Goal: Information Seeking & Learning: Learn about a topic

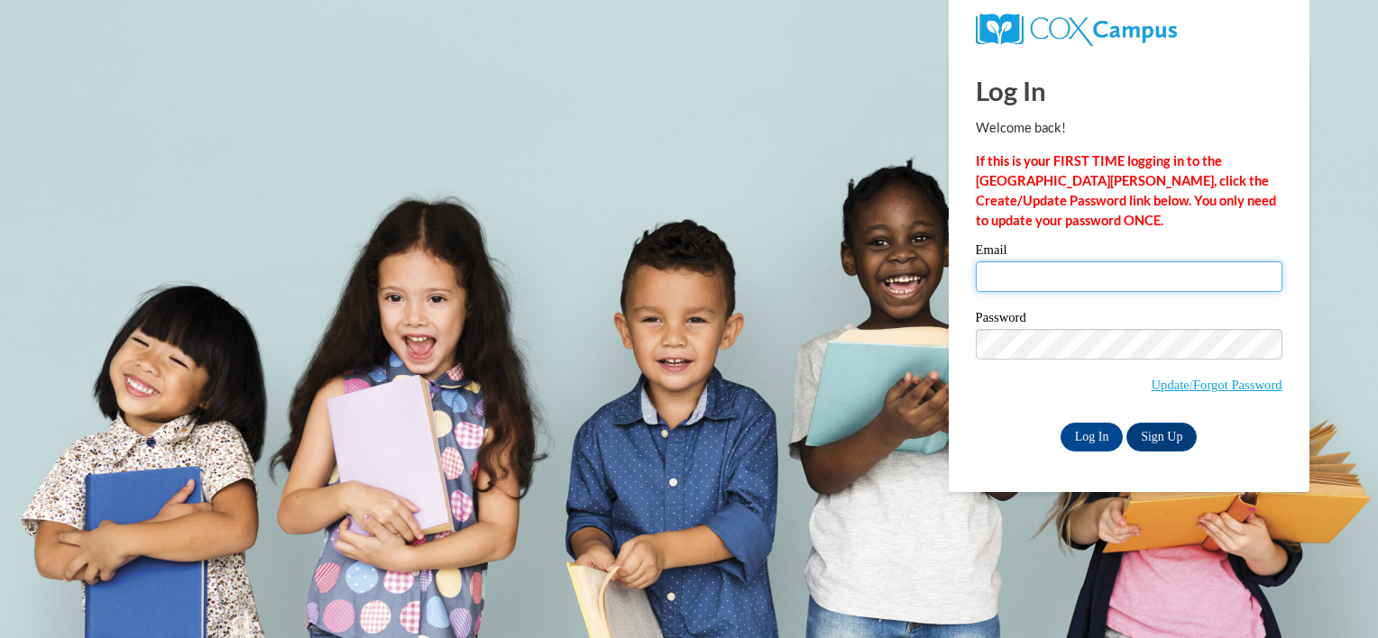
drag, startPoint x: 0, startPoint y: 0, endPoint x: 1012, endPoint y: 279, distance: 1049.2
click at [1012, 279] on input "Email" at bounding box center [1128, 276] width 307 height 31
type input "adrianlaphillips@gmail.com"
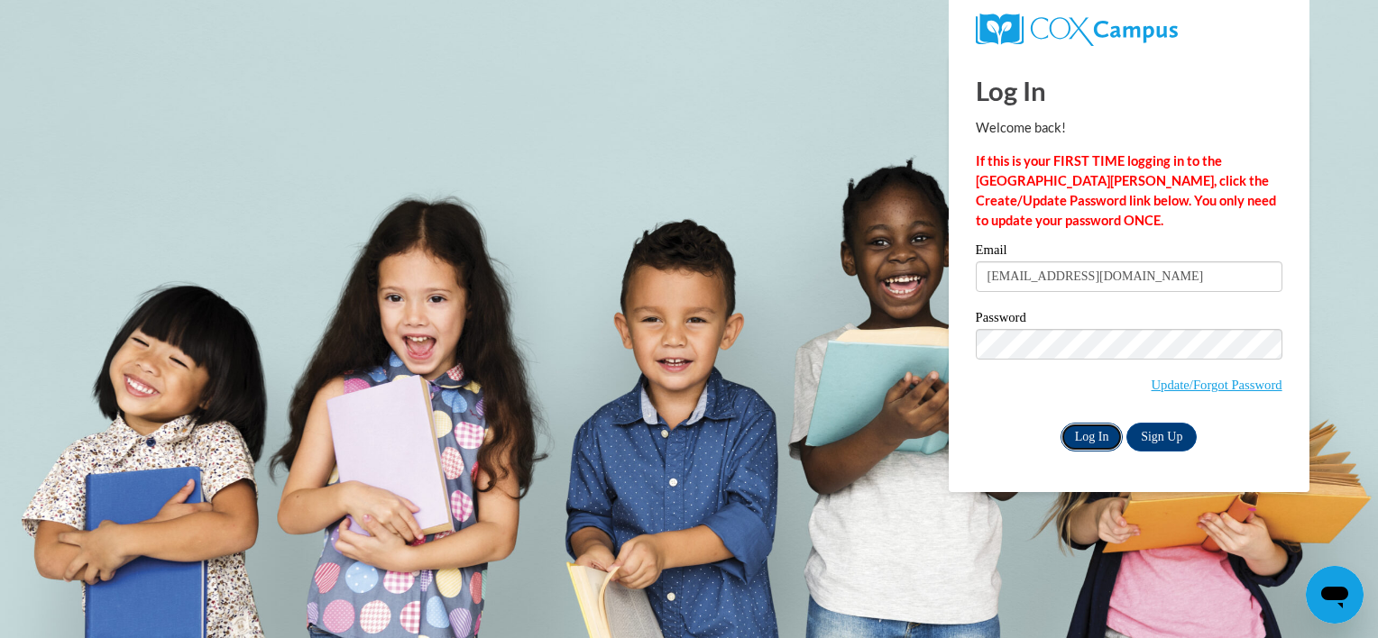
click at [1104, 439] on input "Log In" at bounding box center [1091, 437] width 63 height 29
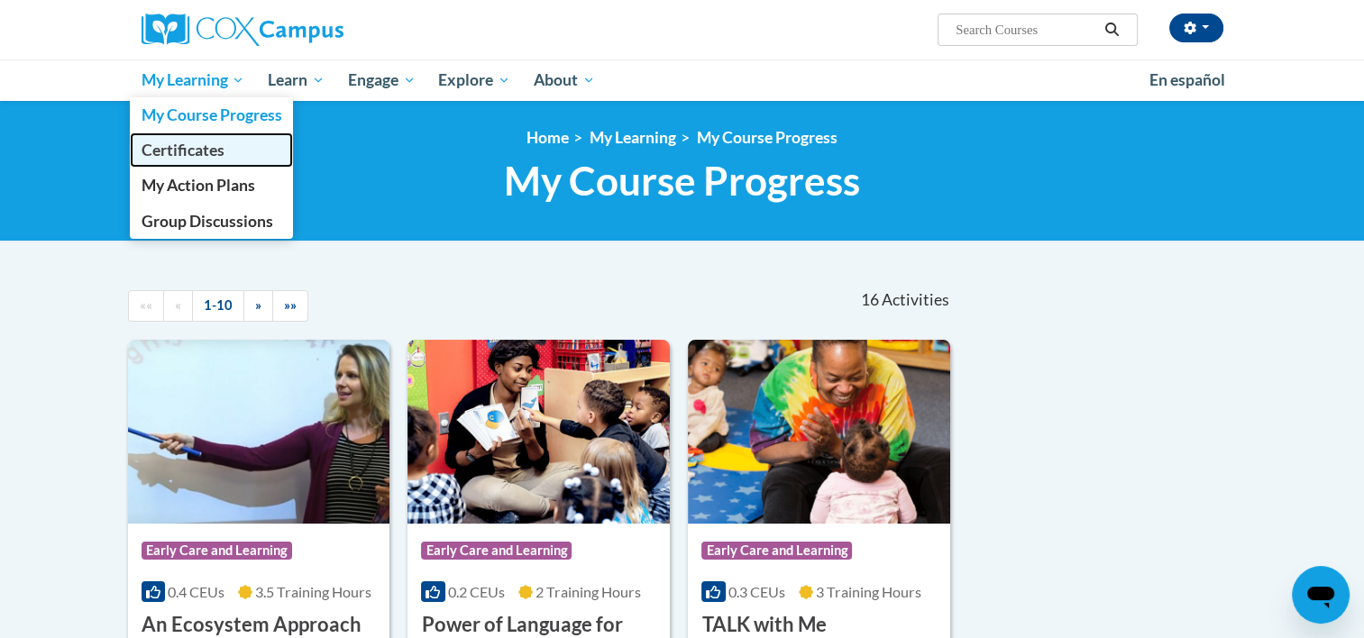
click at [190, 148] on span "Certificates" at bounding box center [182, 150] width 83 height 19
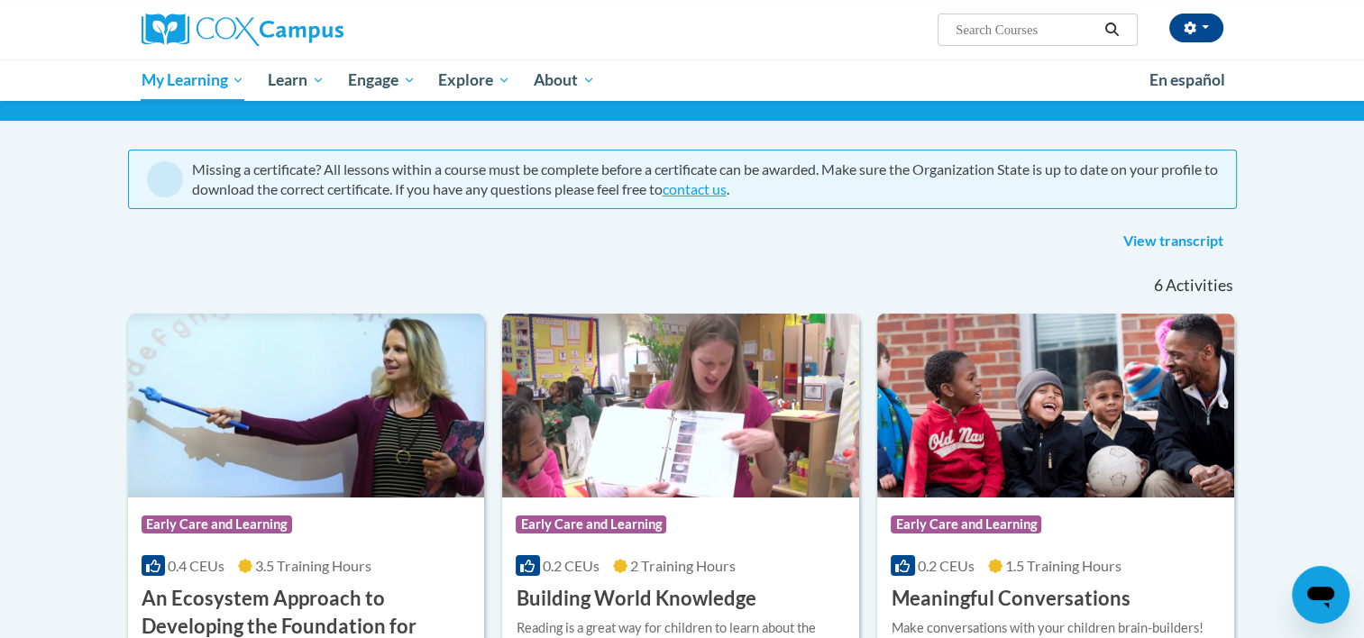
scroll to position [89, 0]
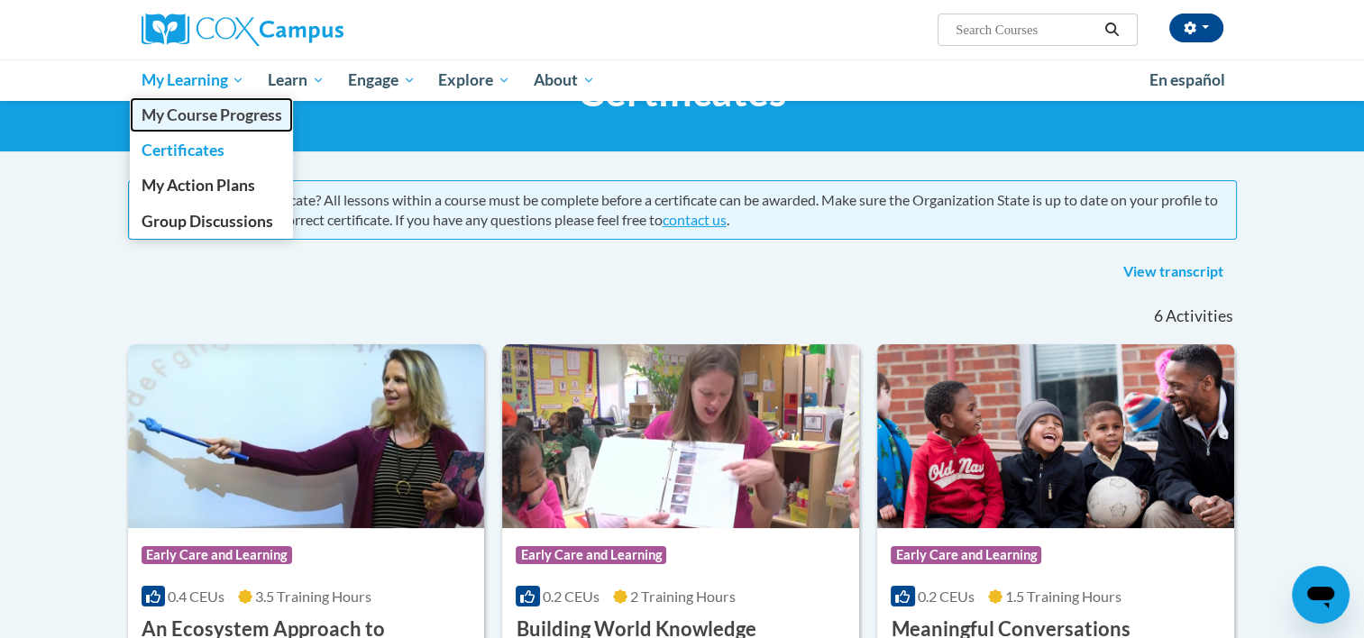
click at [191, 125] on link "My Course Progress" at bounding box center [212, 114] width 164 height 35
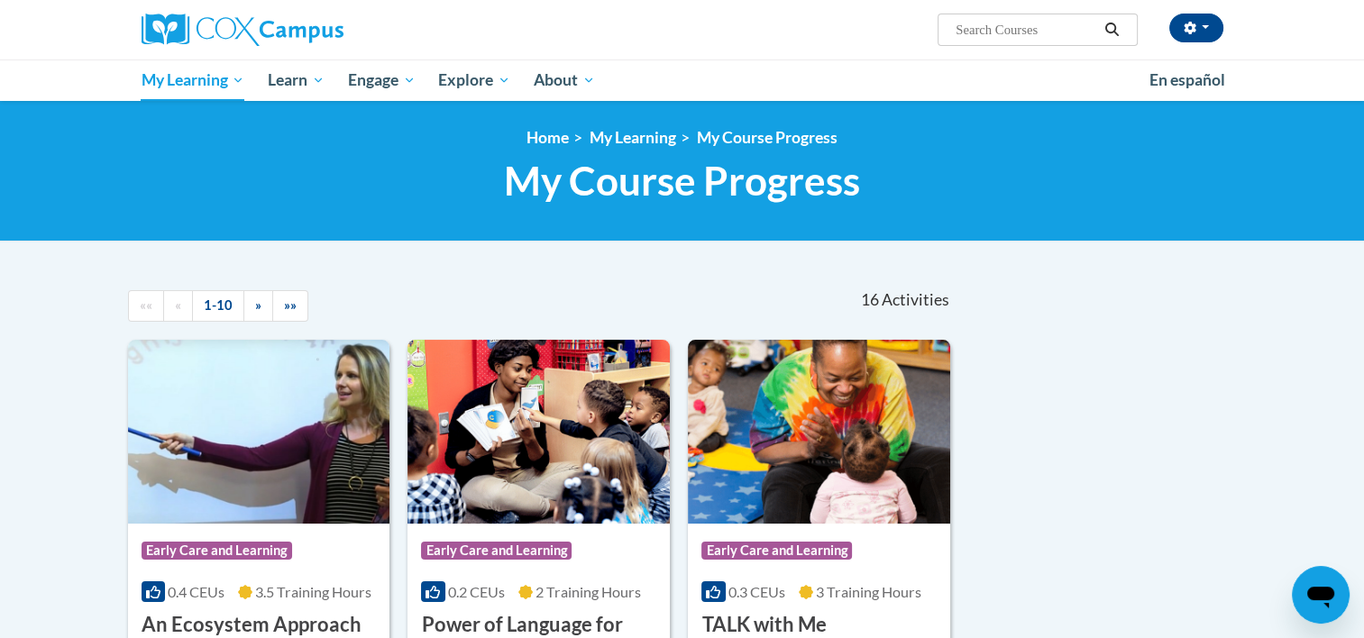
click at [1023, 29] on input "Search..." at bounding box center [1026, 30] width 144 height 22
type input "implicit bias"
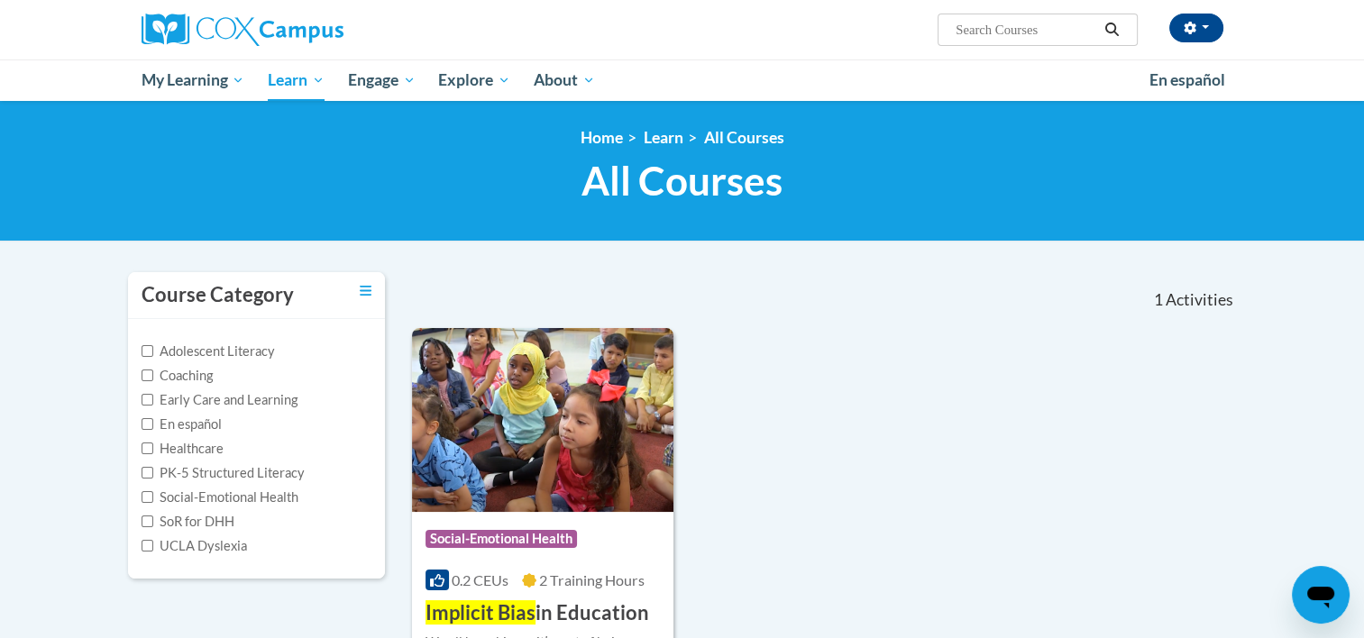
type input "implicit bias"
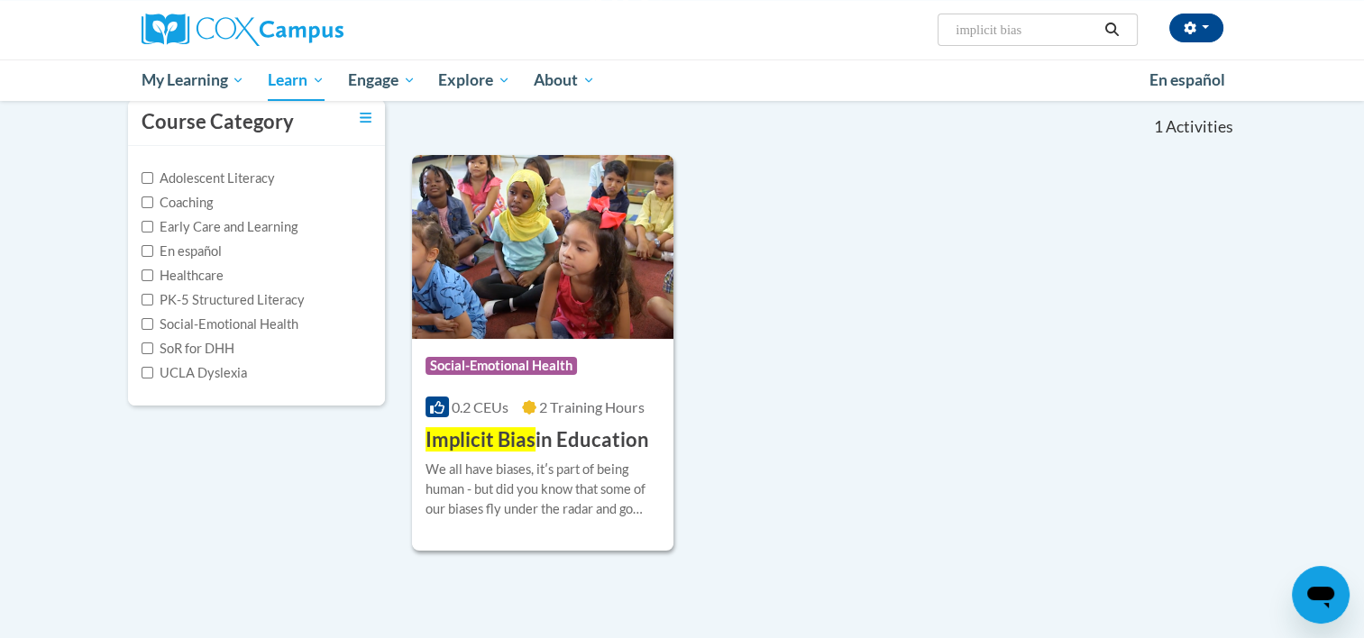
scroll to position [169, 0]
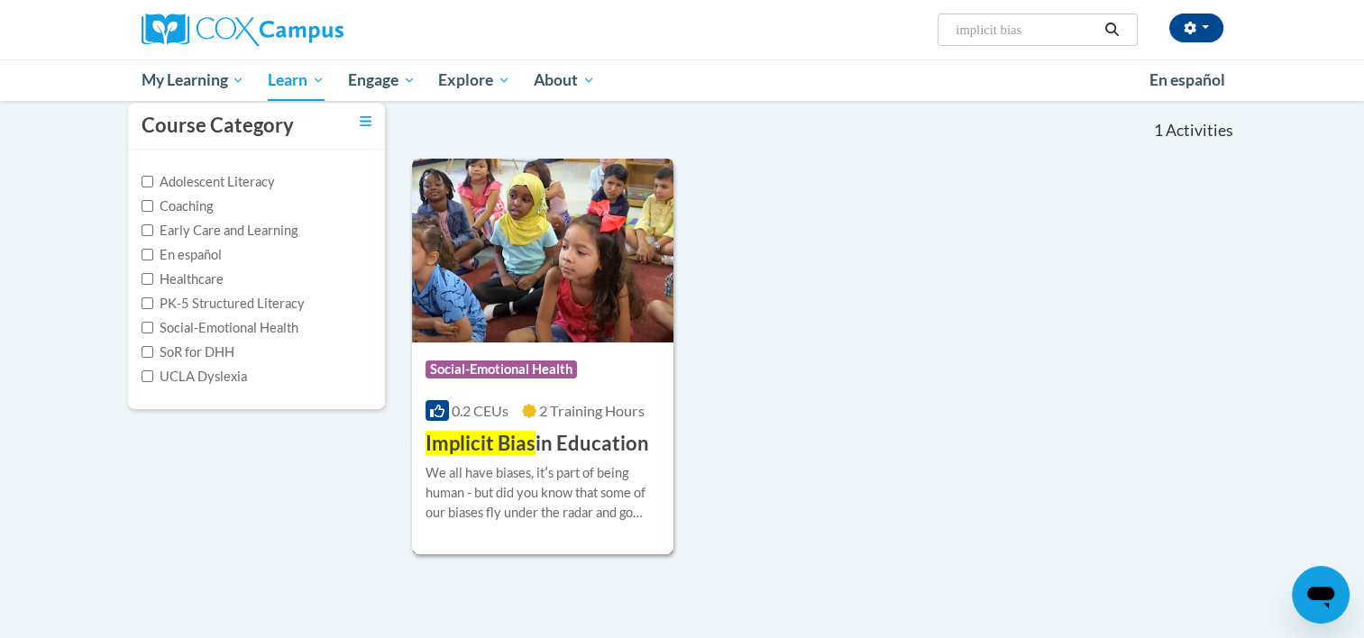
click at [575, 328] on img at bounding box center [543, 251] width 262 height 184
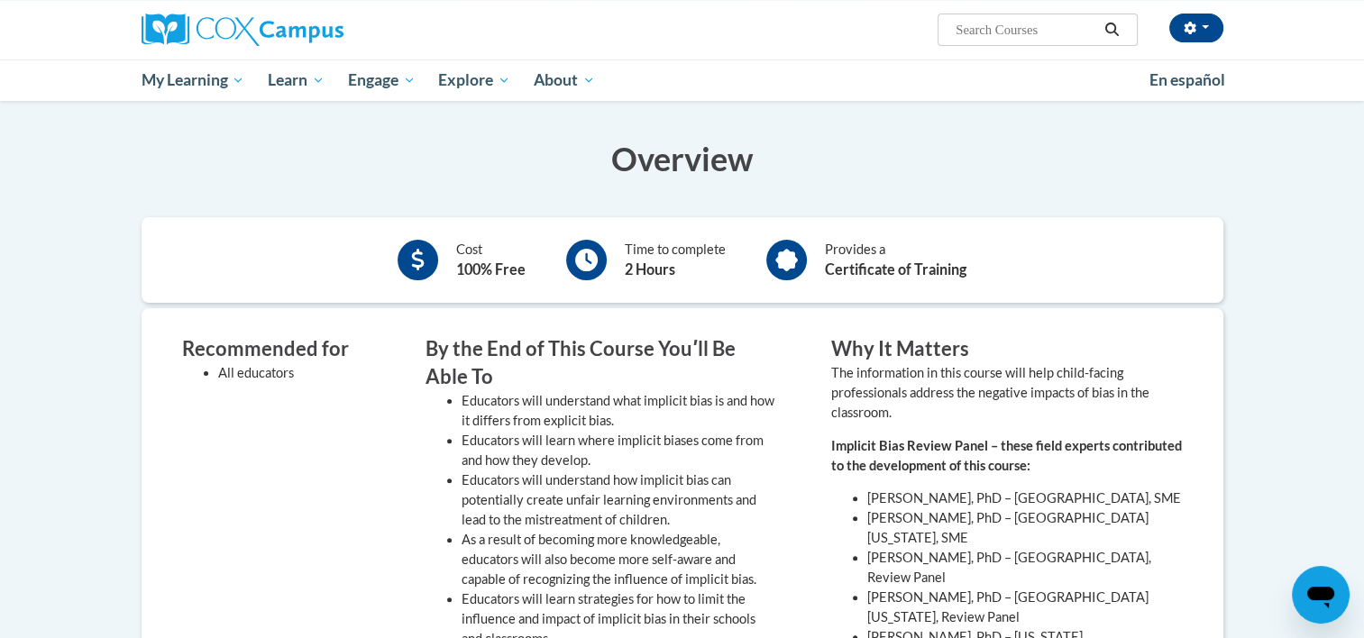
scroll to position [389, 0]
